Goal: Task Accomplishment & Management: Use online tool/utility

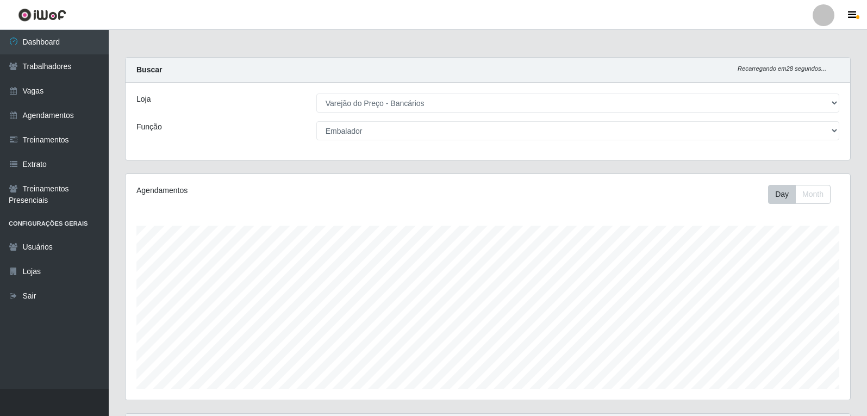
select select "157"
select select "1"
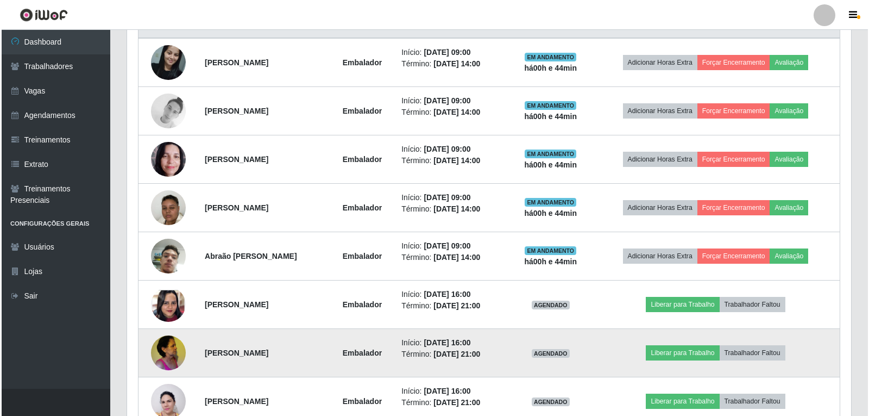
scroll to position [439, 0]
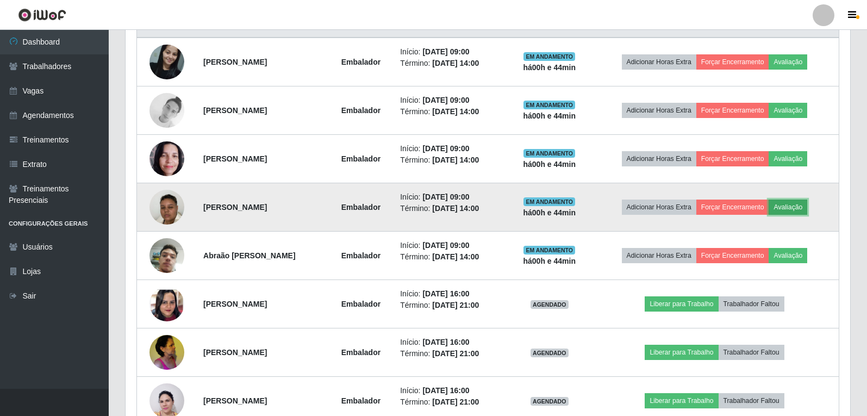
click at [802, 208] on button "Avaliação" at bounding box center [787, 206] width 39 height 15
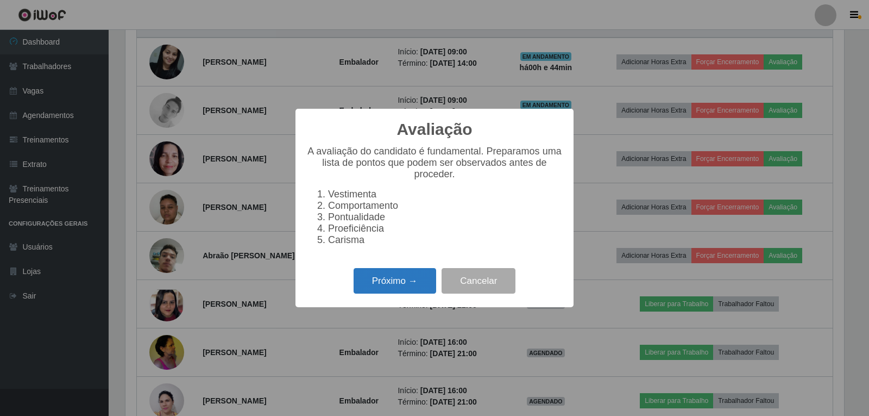
click at [418, 287] on button "Próximo →" at bounding box center [395, 281] width 83 height 26
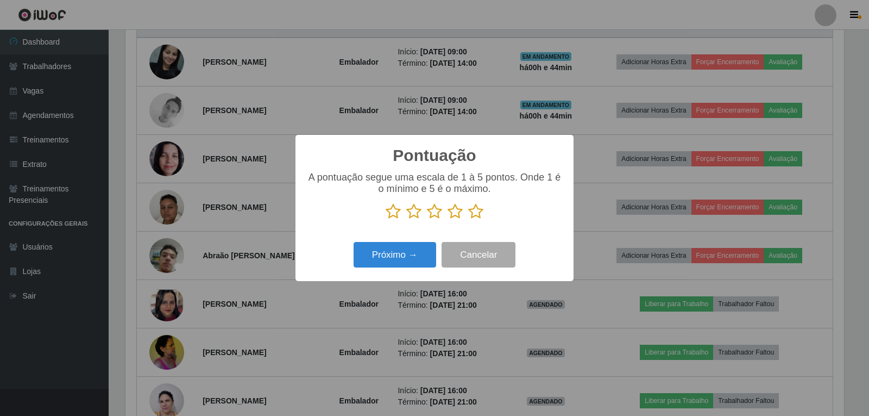
scroll to position [543168, 542674]
click at [452, 216] on icon at bounding box center [455, 211] width 15 height 16
click at [448, 220] on input "radio" at bounding box center [448, 220] width 0 height 0
click at [414, 258] on button "Próximo →" at bounding box center [395, 255] width 83 height 26
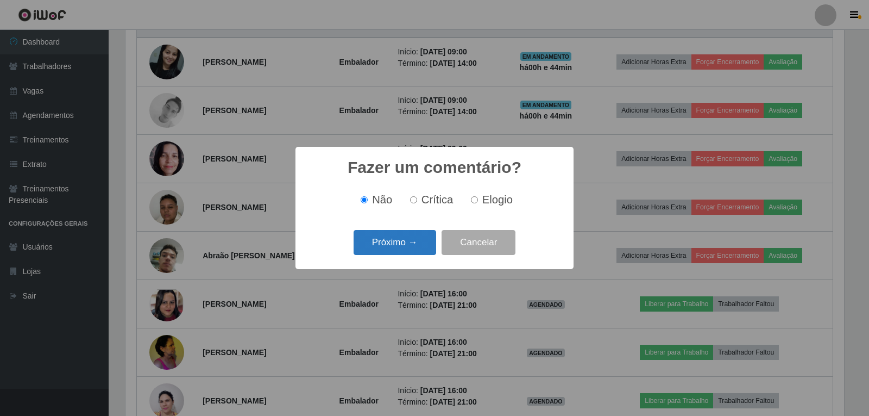
click at [398, 243] on button "Próximo →" at bounding box center [395, 243] width 83 height 26
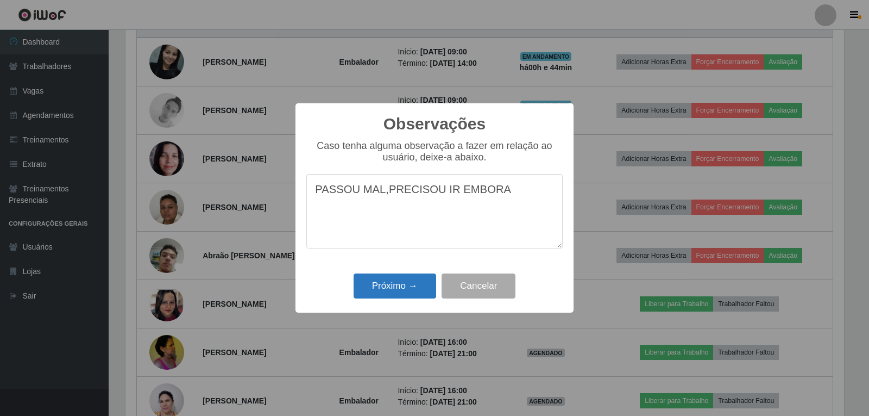
type textarea "PASSOU MAL,PRECISOU IR EMBORA"
click at [368, 291] on button "Próximo →" at bounding box center [395, 286] width 83 height 26
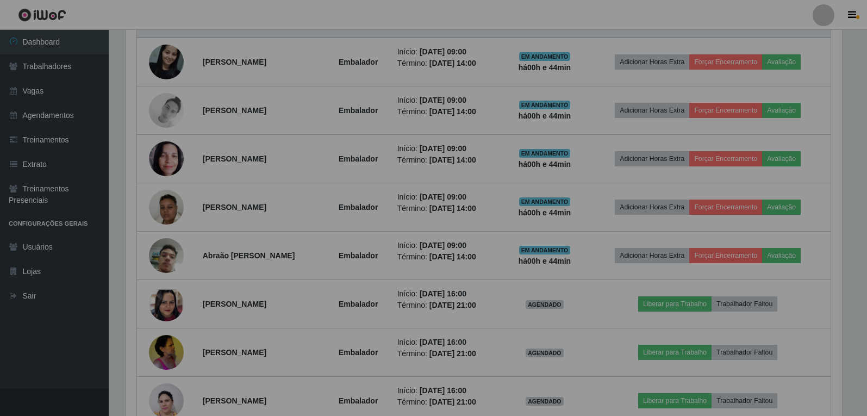
scroll to position [226, 724]
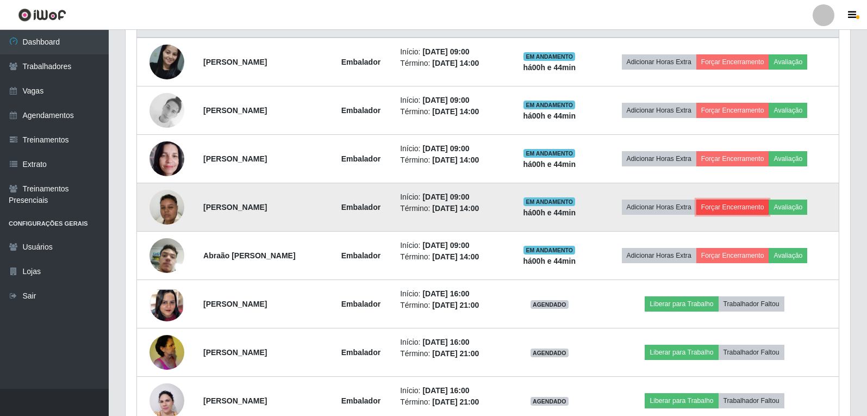
click at [712, 212] on button "Forçar Encerramento" at bounding box center [732, 206] width 73 height 15
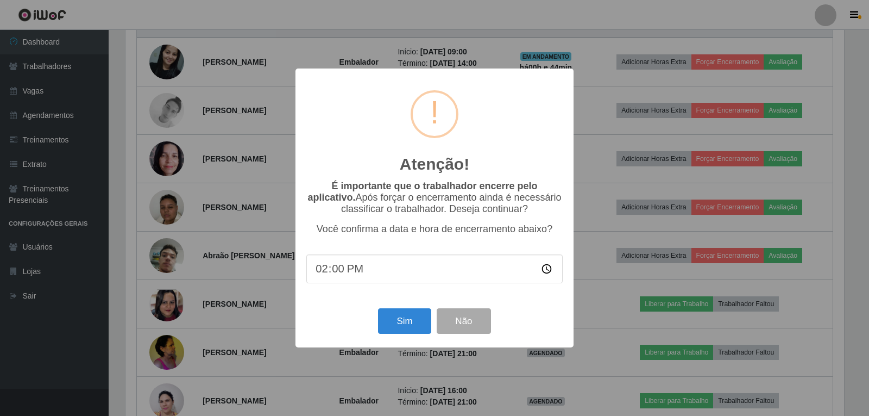
click at [348, 276] on input "14:00" at bounding box center [434, 268] width 256 height 29
click at [320, 274] on input "14:00" at bounding box center [434, 268] width 256 height 29
type input "09:45"
click at [394, 322] on button "Sim" at bounding box center [404, 321] width 53 height 26
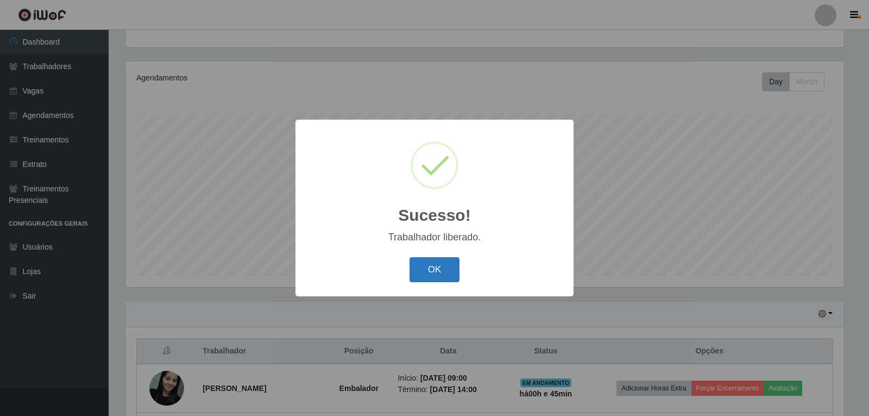
click at [421, 272] on button "OK" at bounding box center [435, 270] width 51 height 26
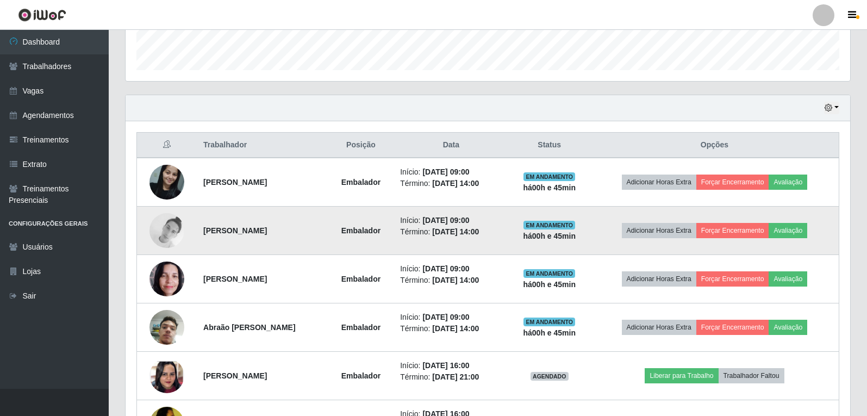
scroll to position [384, 0]
